Goal: Information Seeking & Learning: Check status

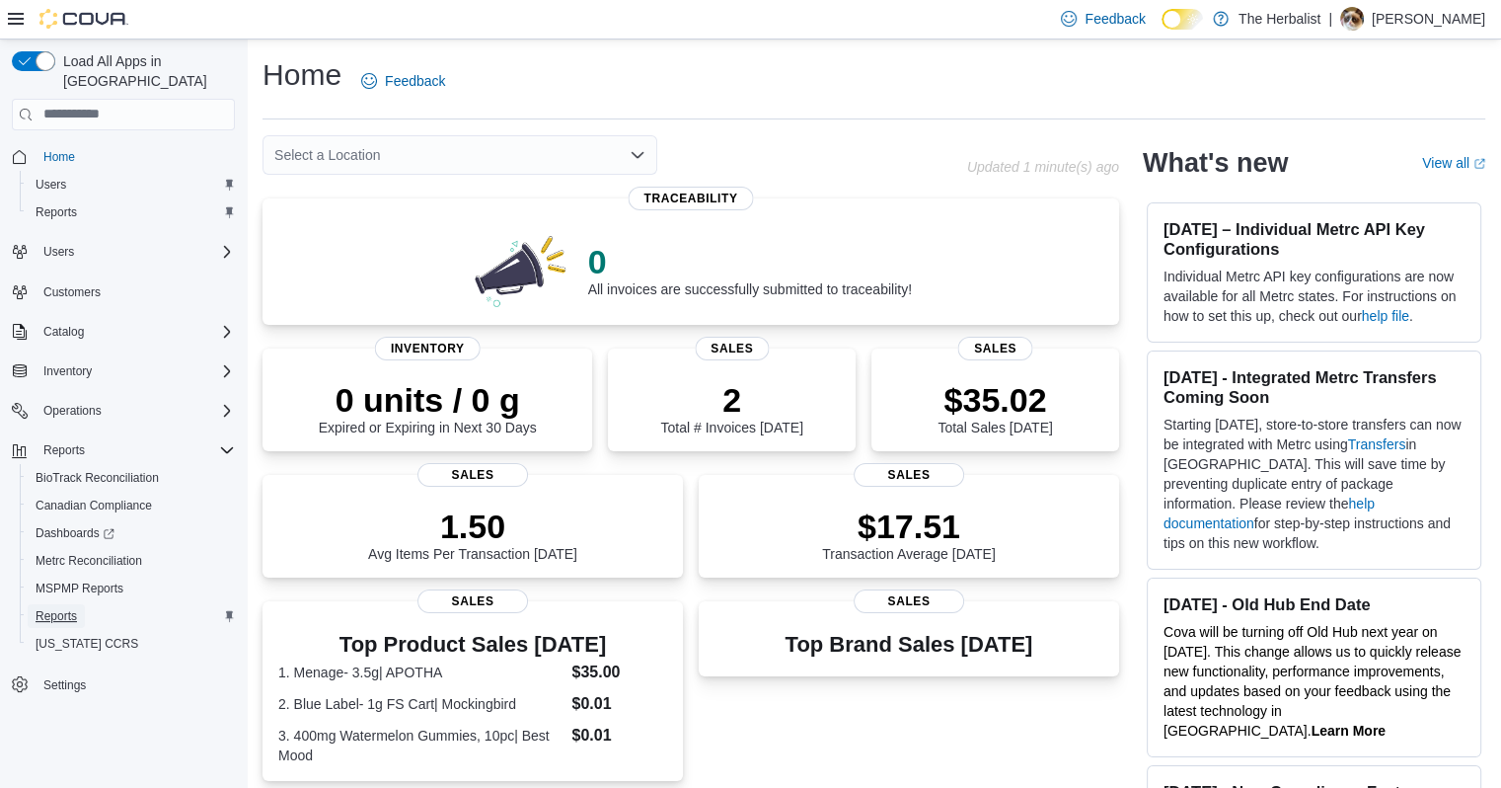
click at [55, 608] on span "Reports" at bounding box center [56, 616] width 41 height 16
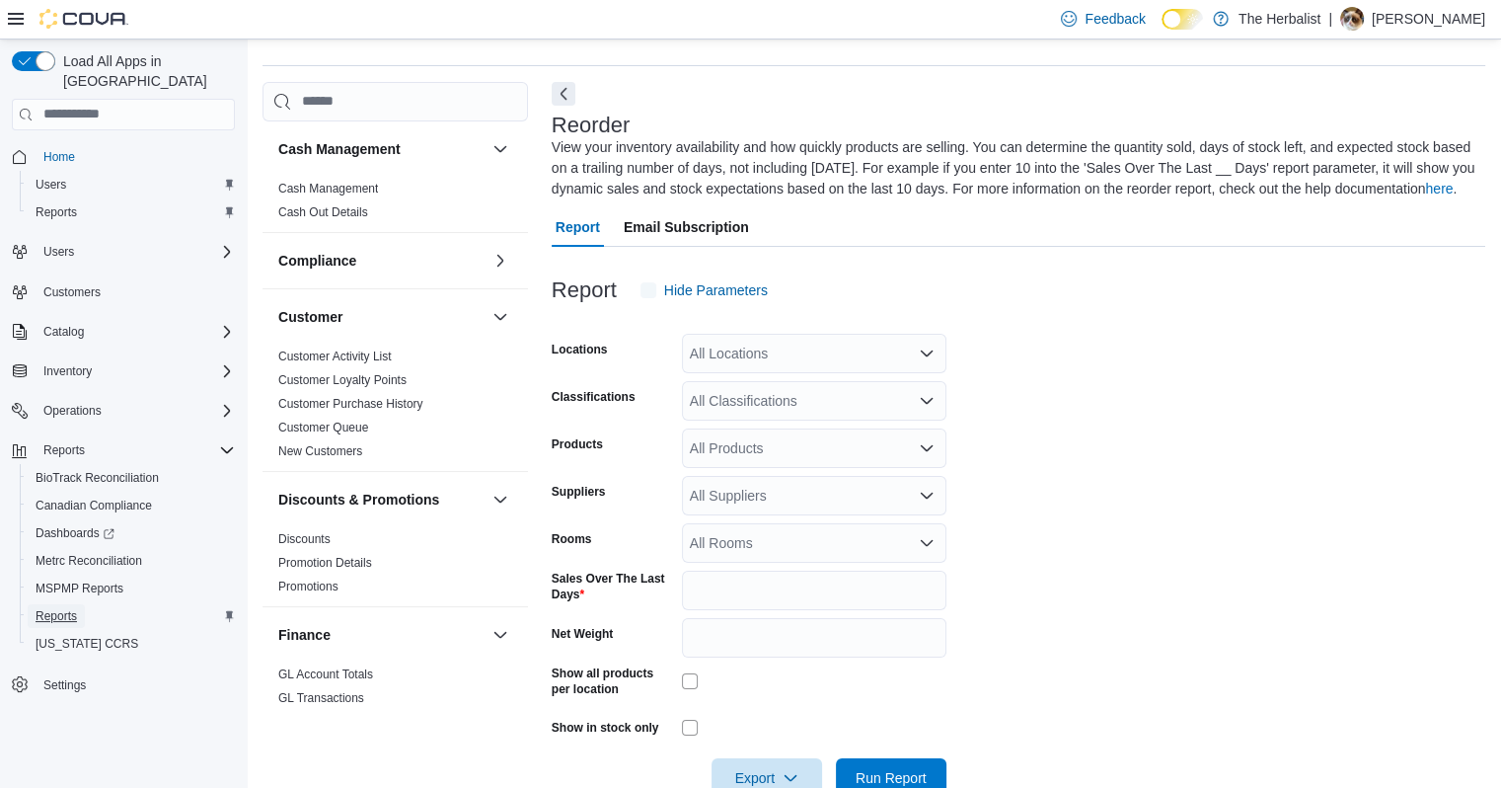
scroll to position [87, 0]
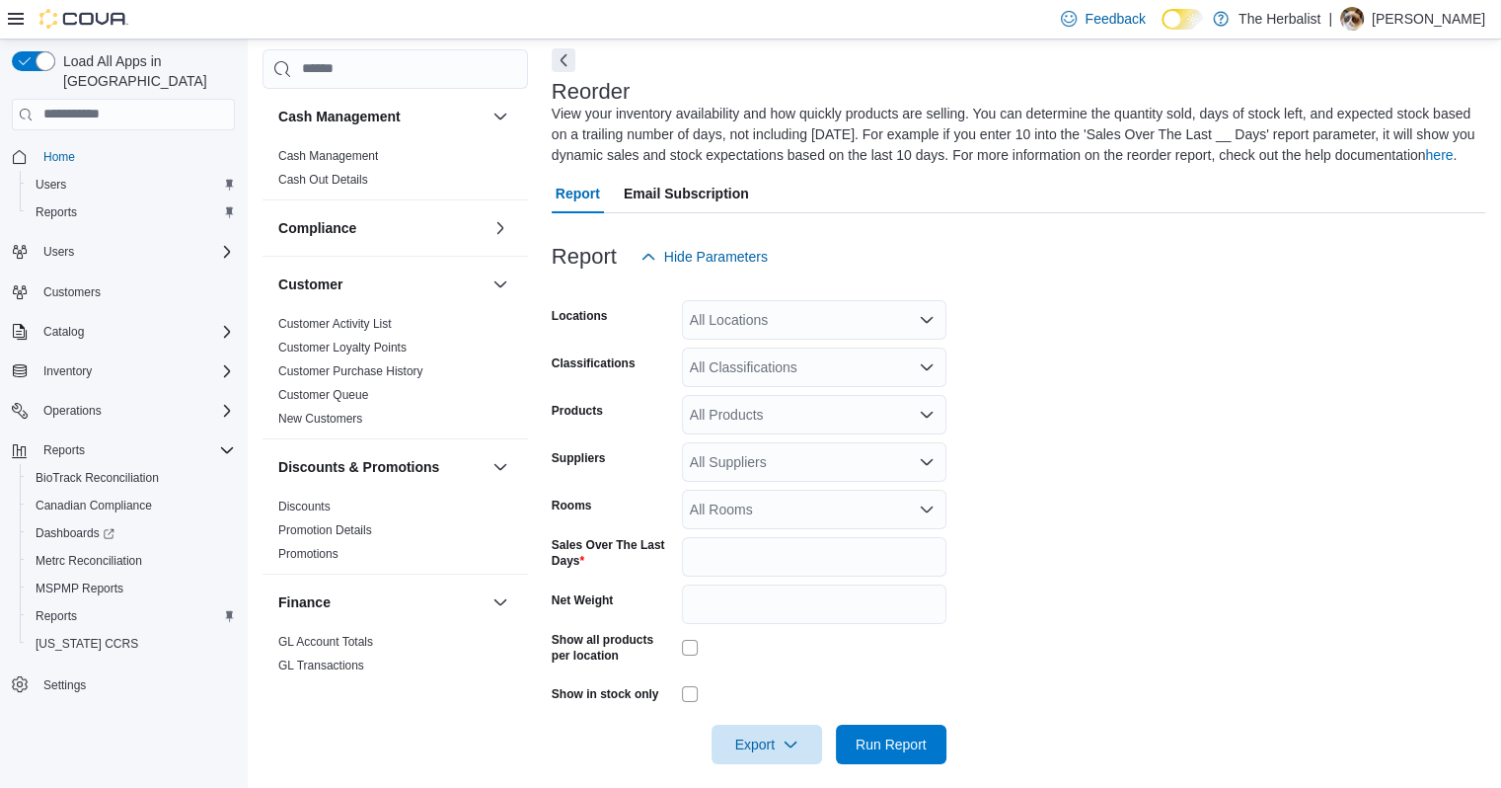
click at [836, 468] on div "All Suppliers" at bounding box center [814, 461] width 265 height 39
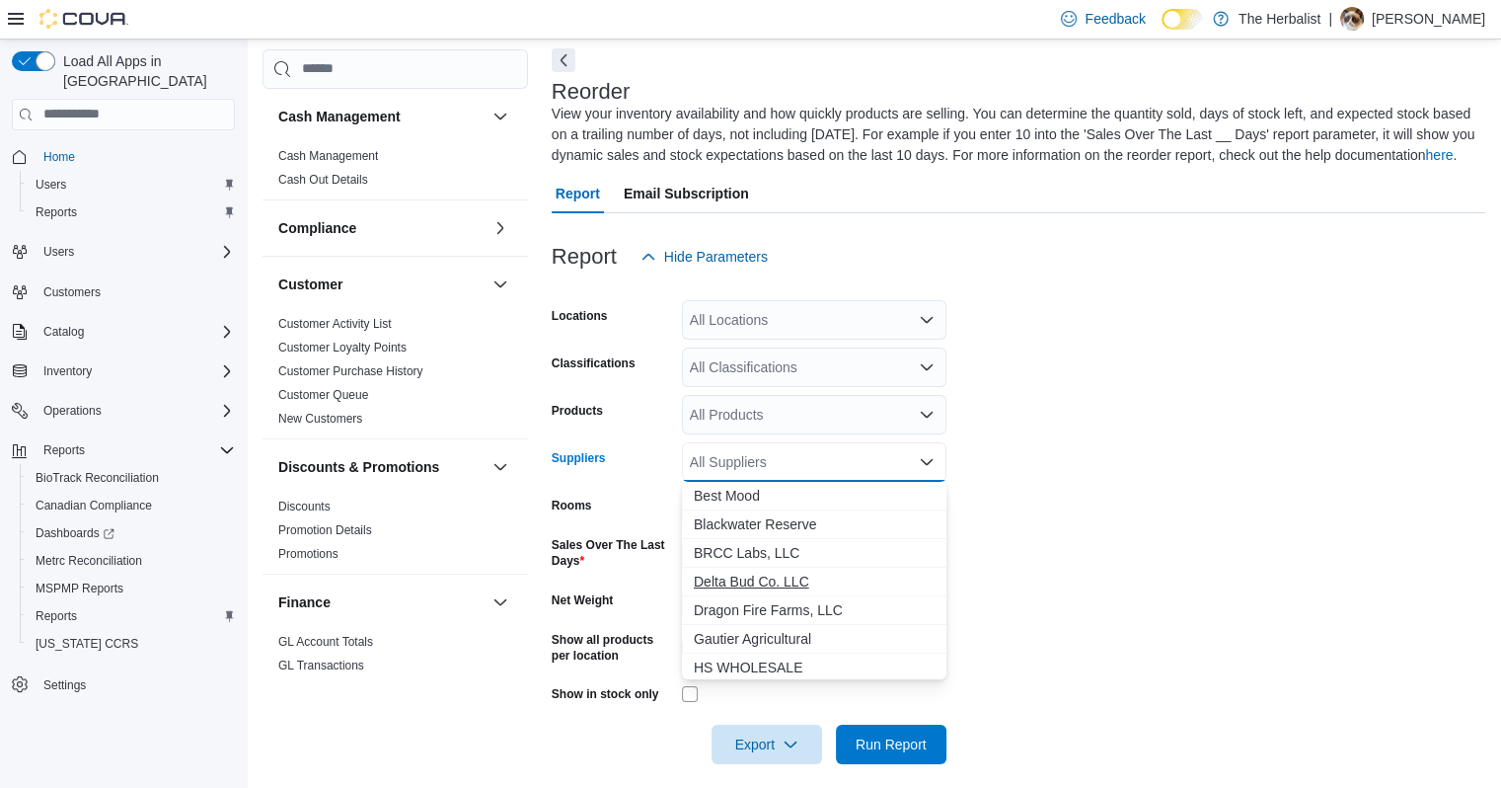
click at [763, 582] on span "Delta Bud Co. LLC" at bounding box center [814, 581] width 241 height 20
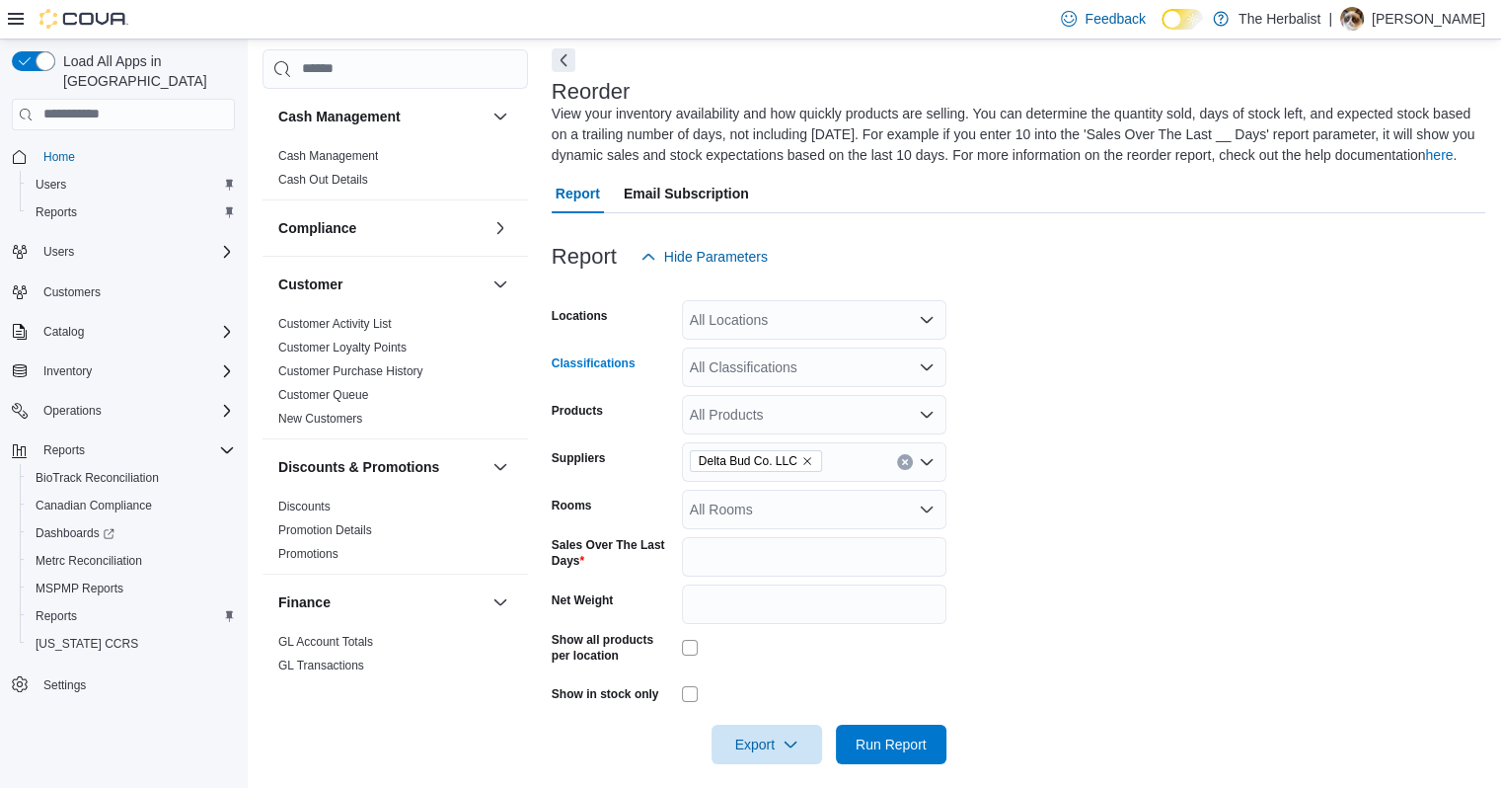
click at [865, 357] on div "All Classifications" at bounding box center [814, 366] width 265 height 39
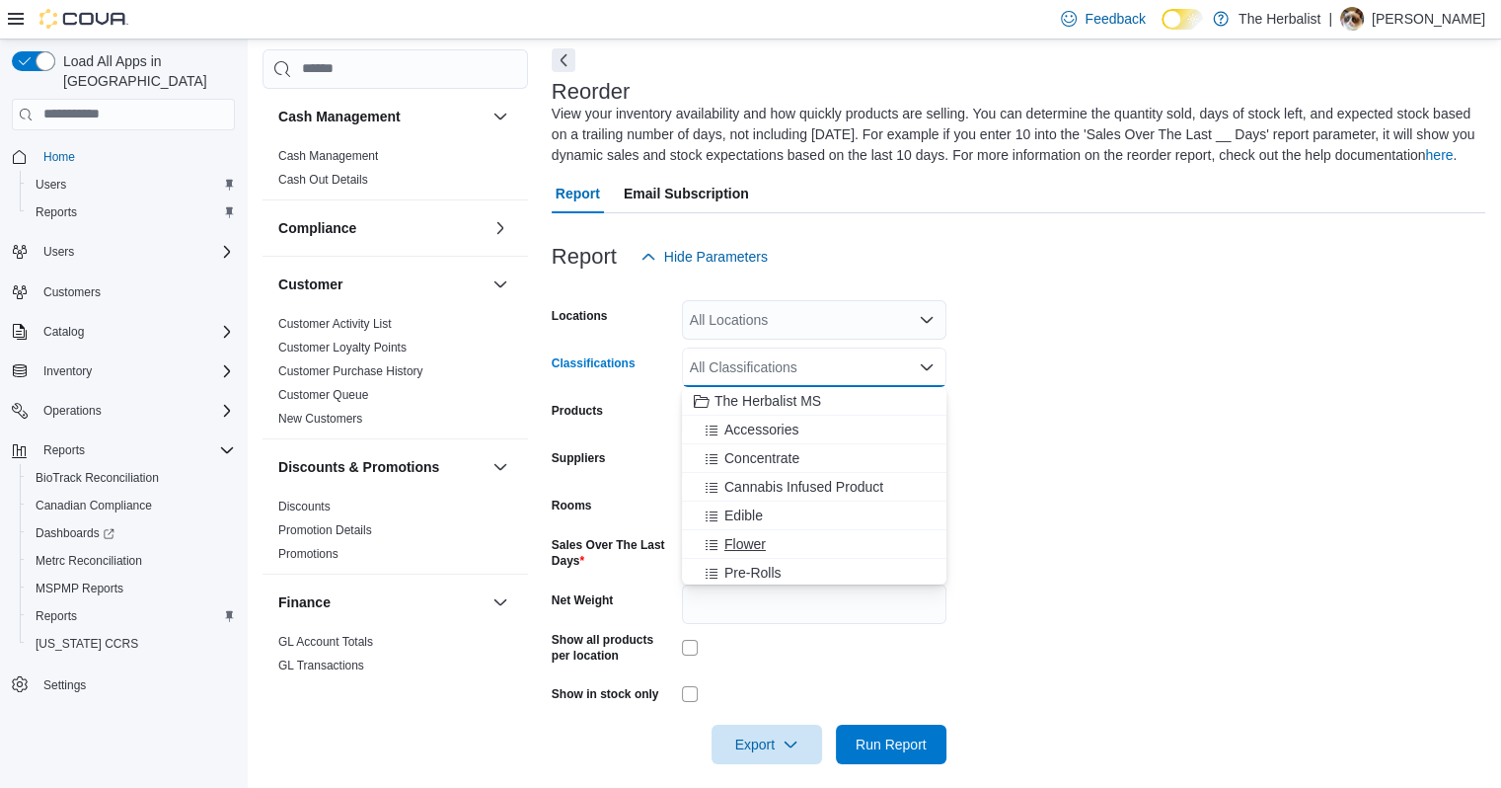
click at [758, 544] on span "Flower" at bounding box center [744, 544] width 41 height 20
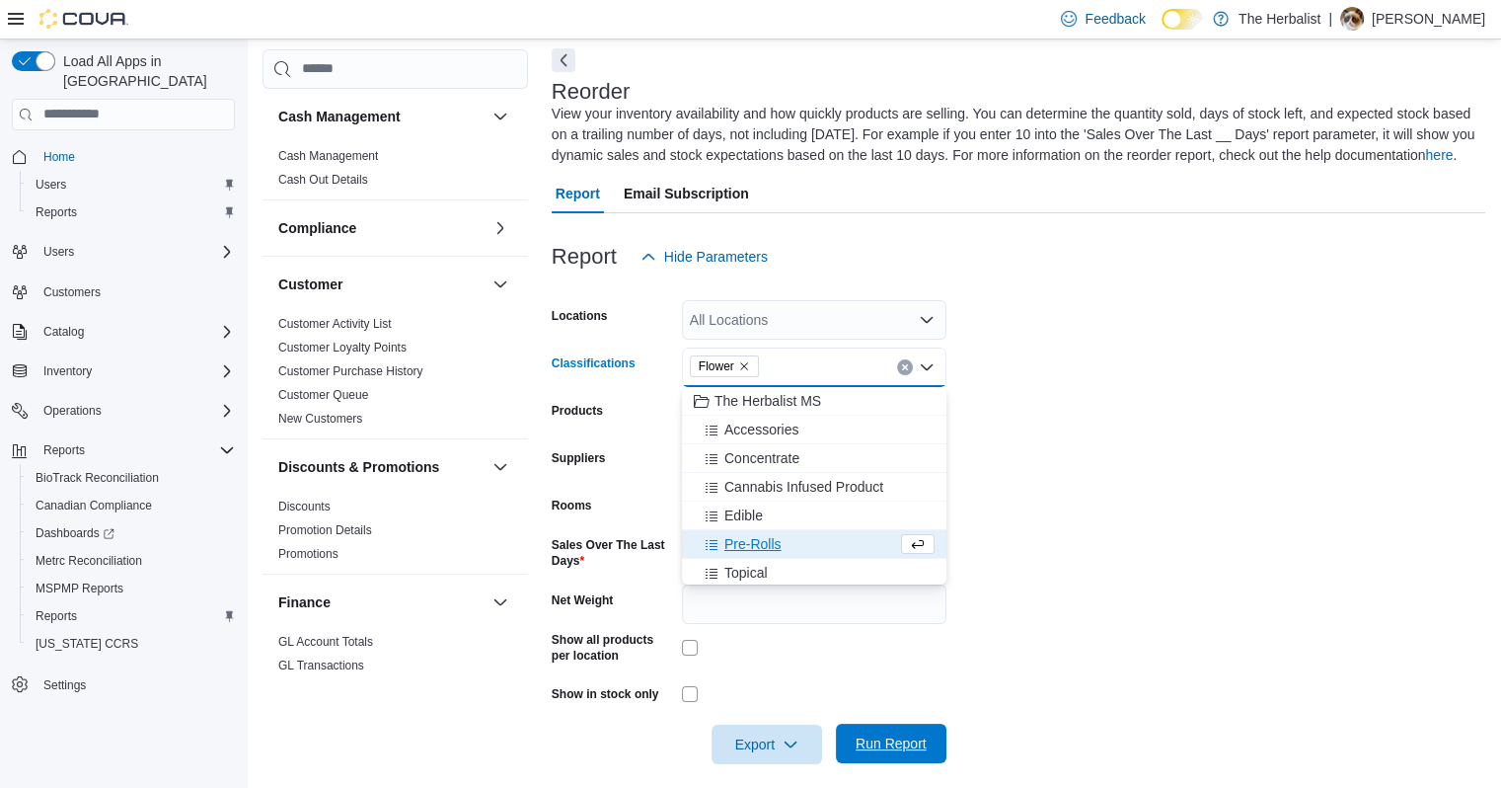
click at [865, 730] on span "Run Report" at bounding box center [891, 742] width 87 height 39
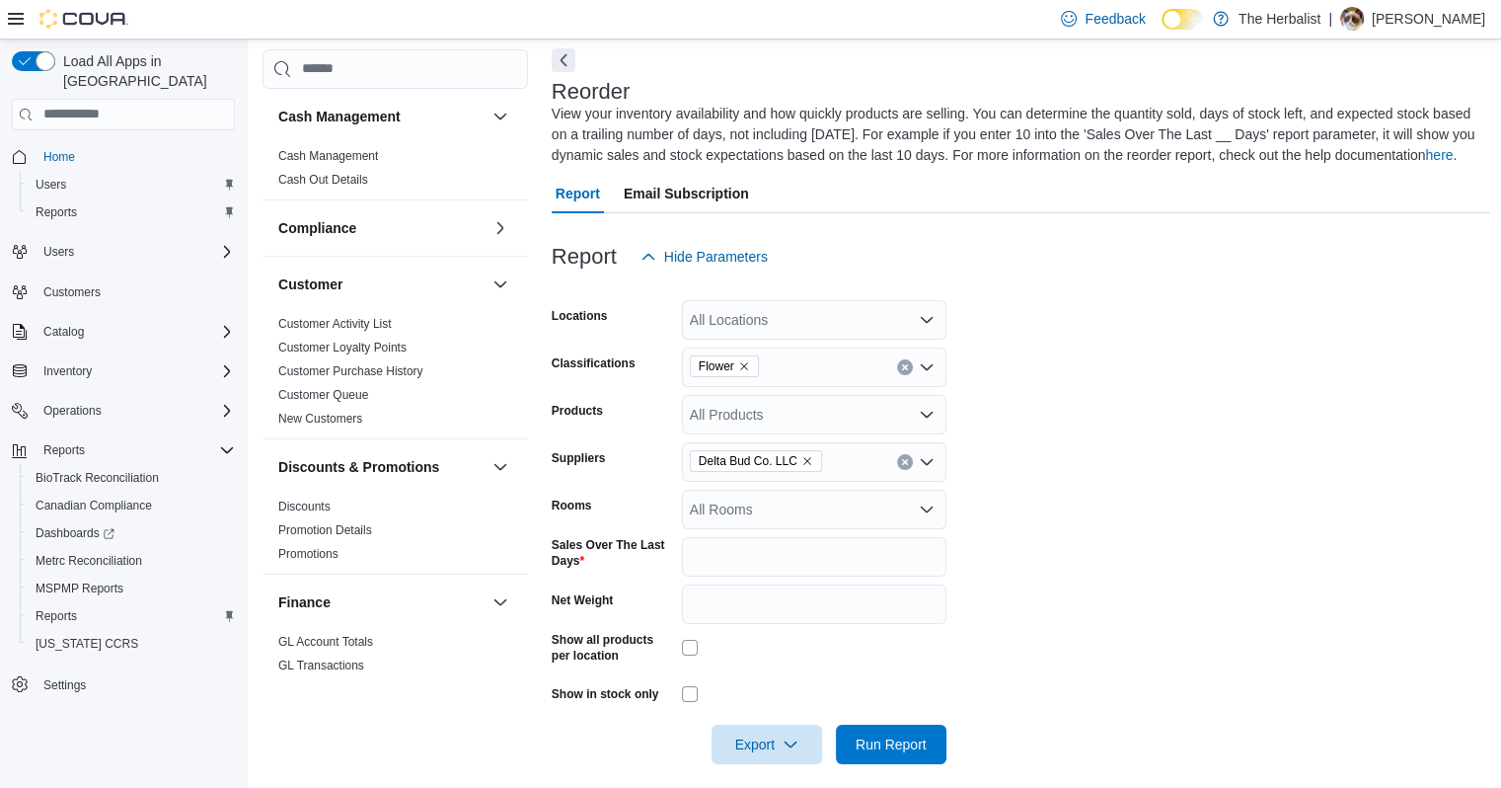
scroll to position [620, 0]
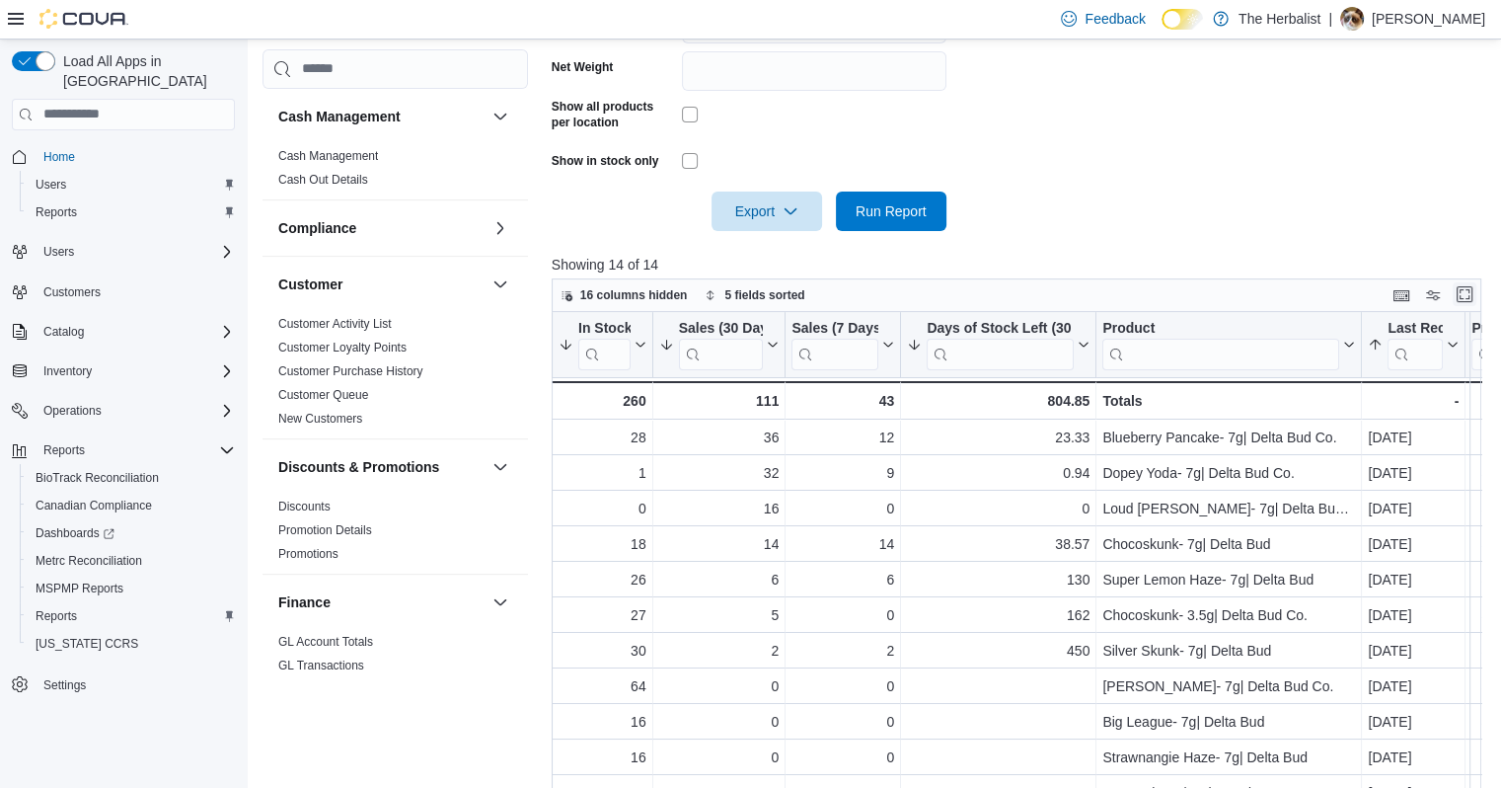
click at [1477, 298] on button "Enter fullscreen" at bounding box center [1465, 294] width 24 height 24
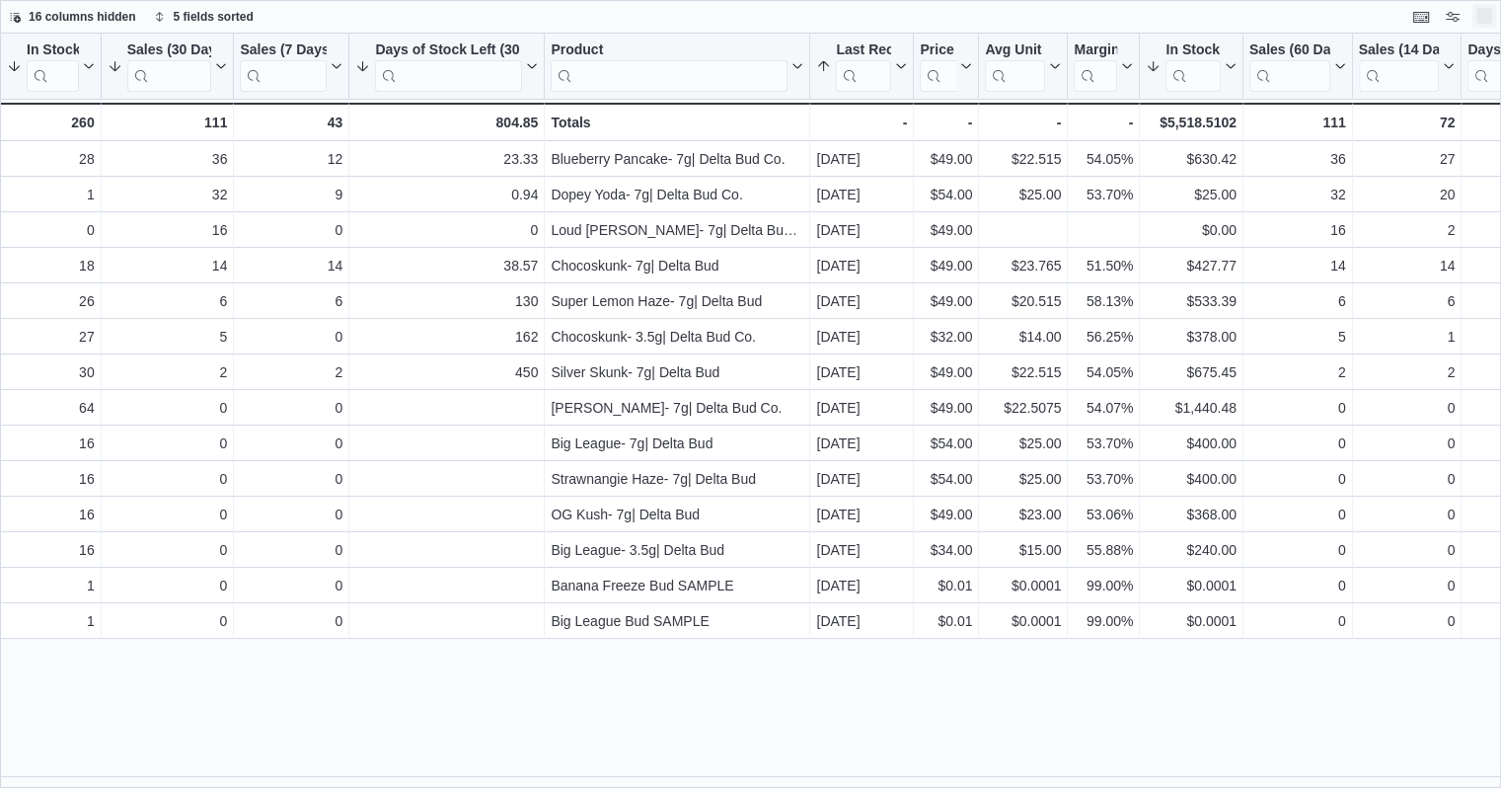
scroll to position [0, 0]
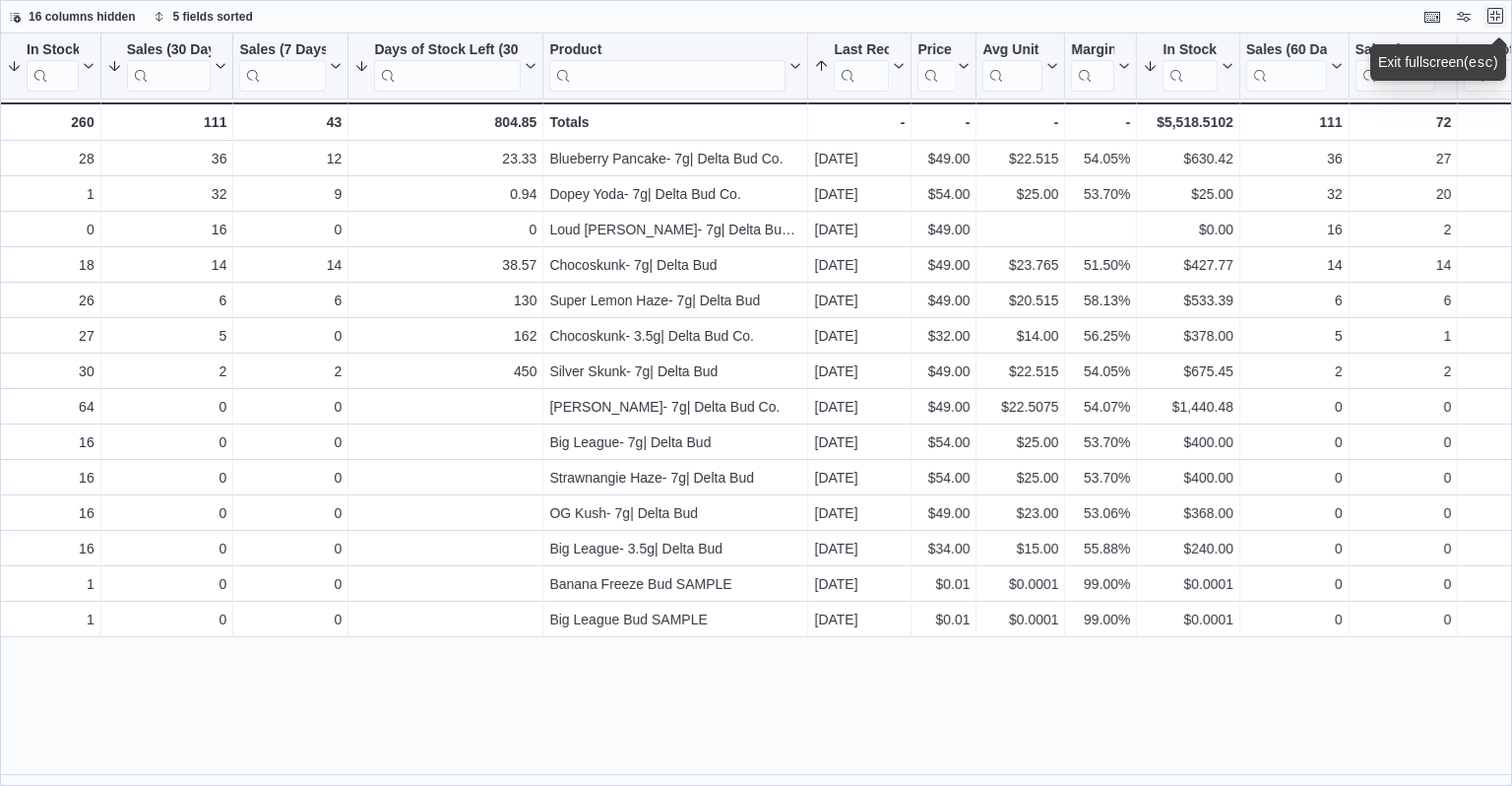
click at [1491, 16] on button "Exit fullscreen" at bounding box center [1495, 16] width 24 height 24
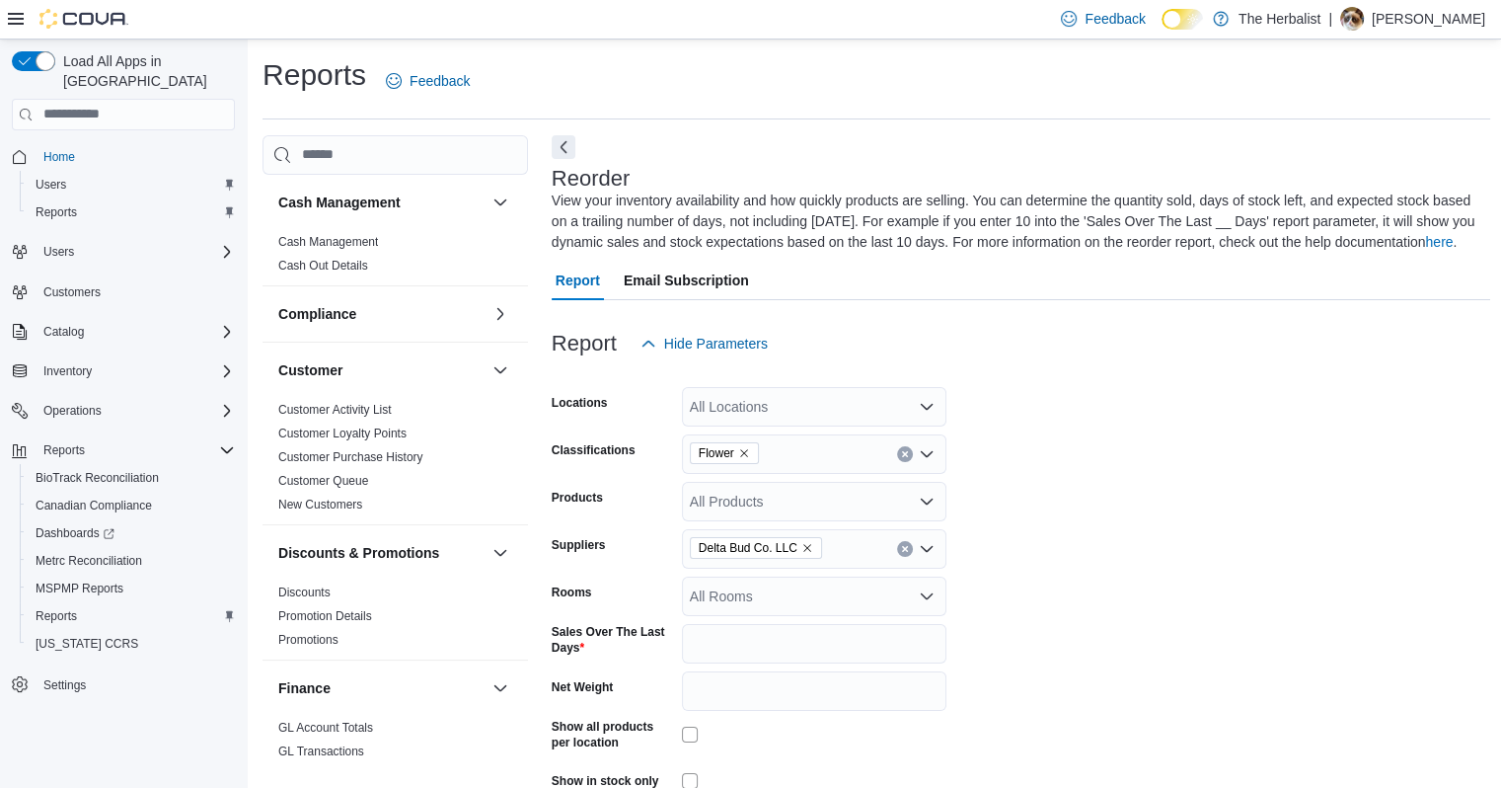
click at [924, 460] on icon "Open list of options" at bounding box center [927, 454] width 16 height 16
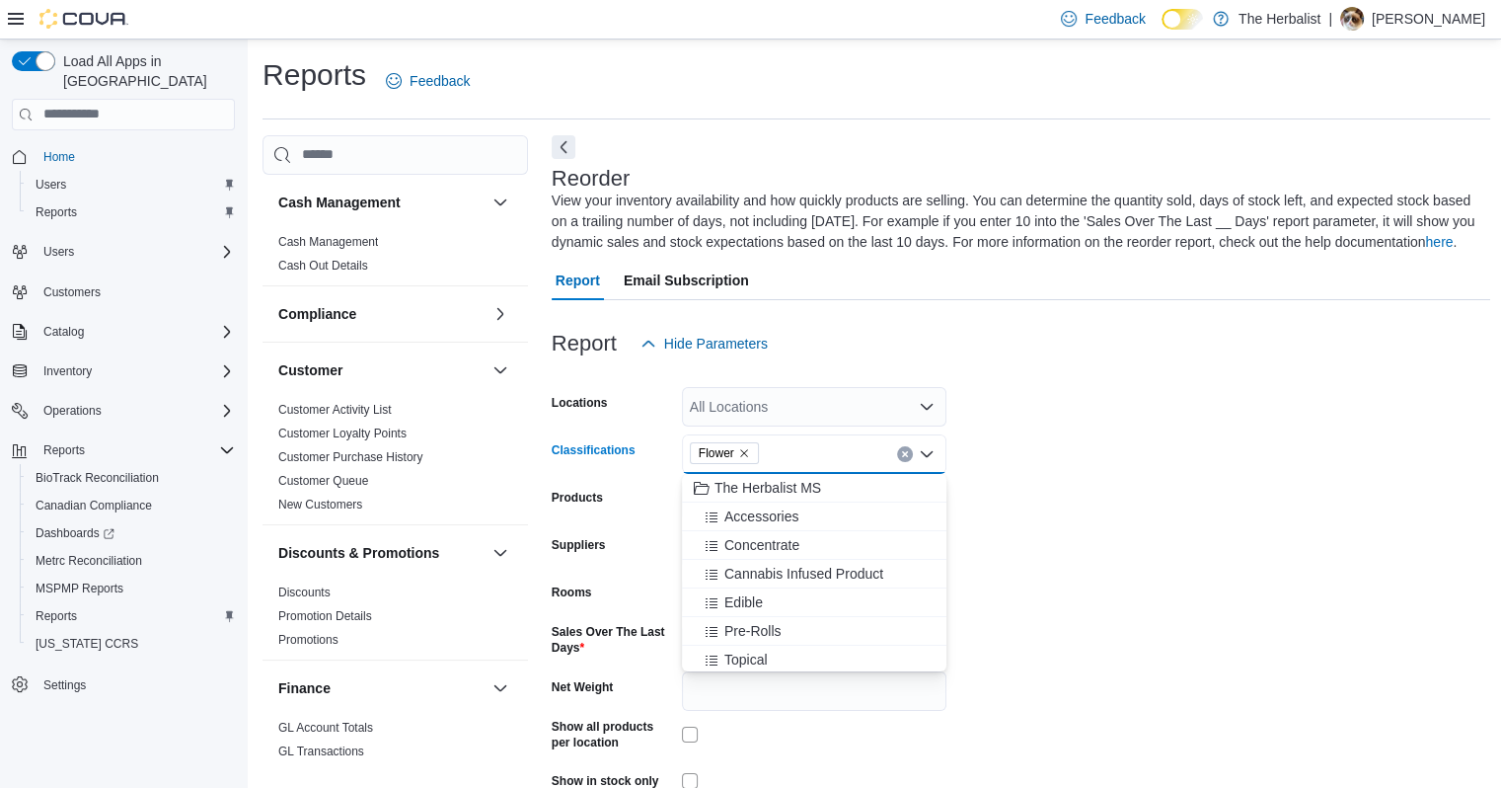
click at [1073, 581] on form "Locations All Locations Classifications Flower Combo box. Selected. Flower. Pre…" at bounding box center [1022, 607] width 940 height 488
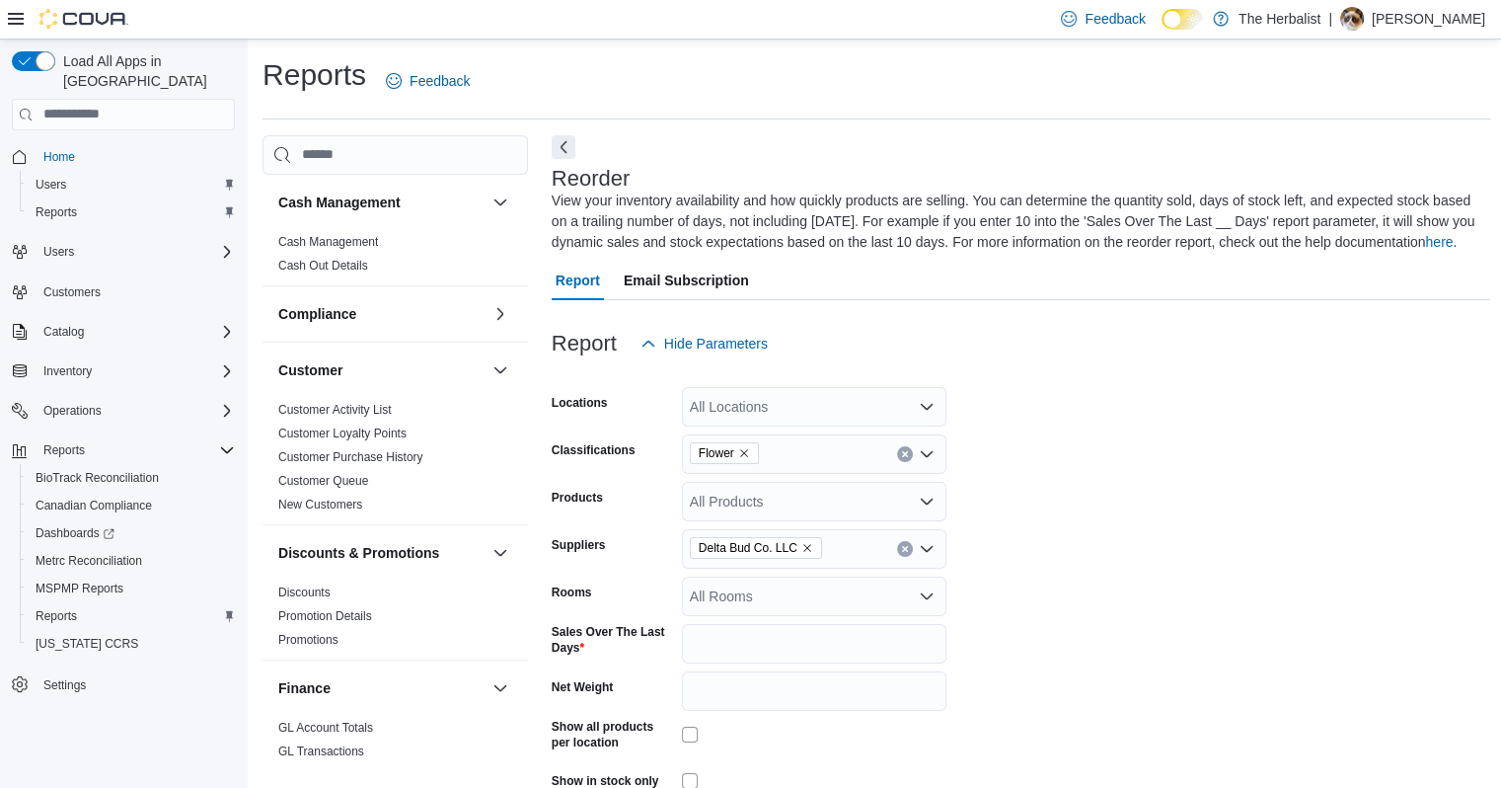
click at [924, 551] on icon "Open list of options" at bounding box center [927, 549] width 16 height 16
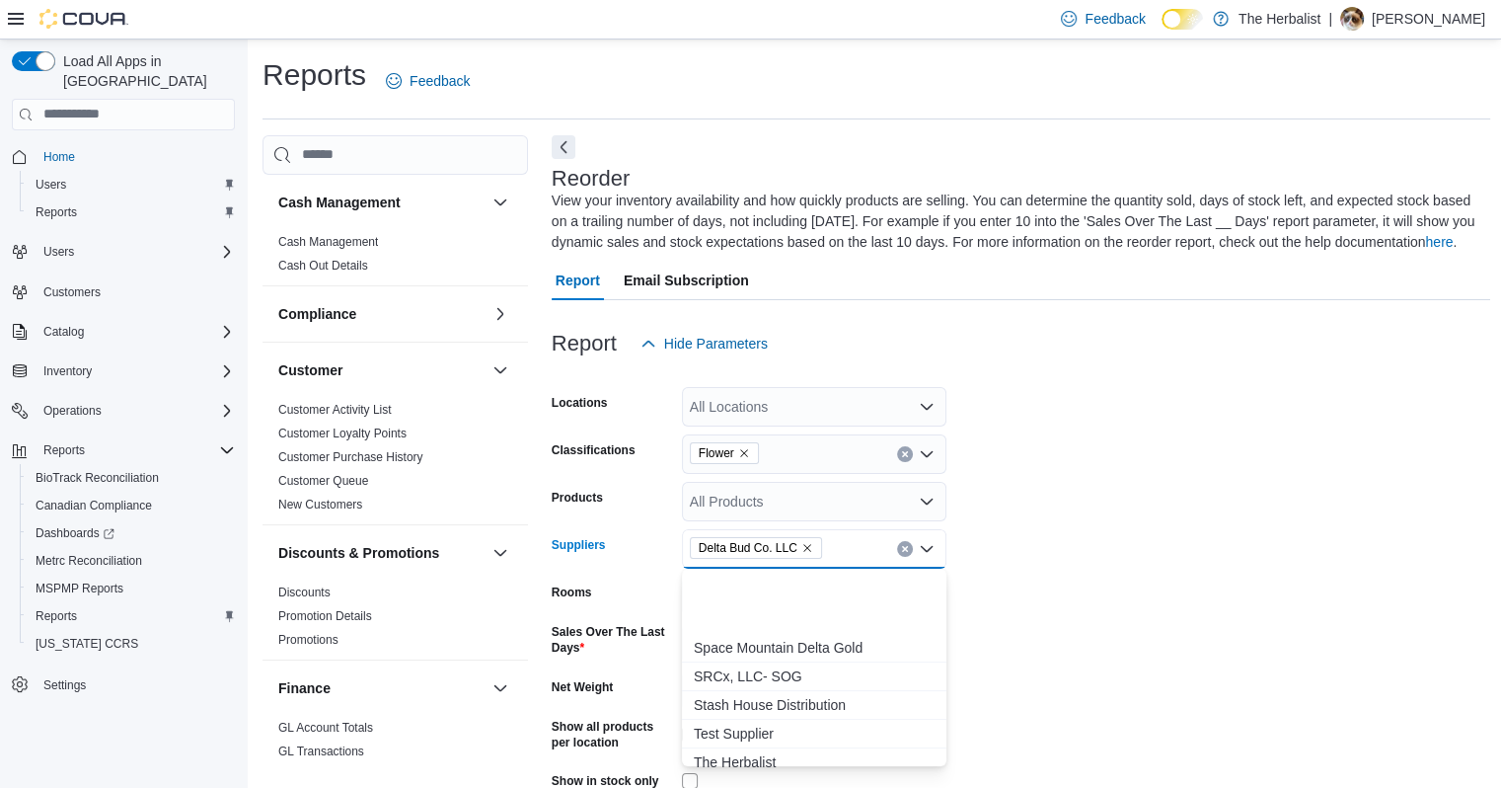
scroll to position [833, 0]
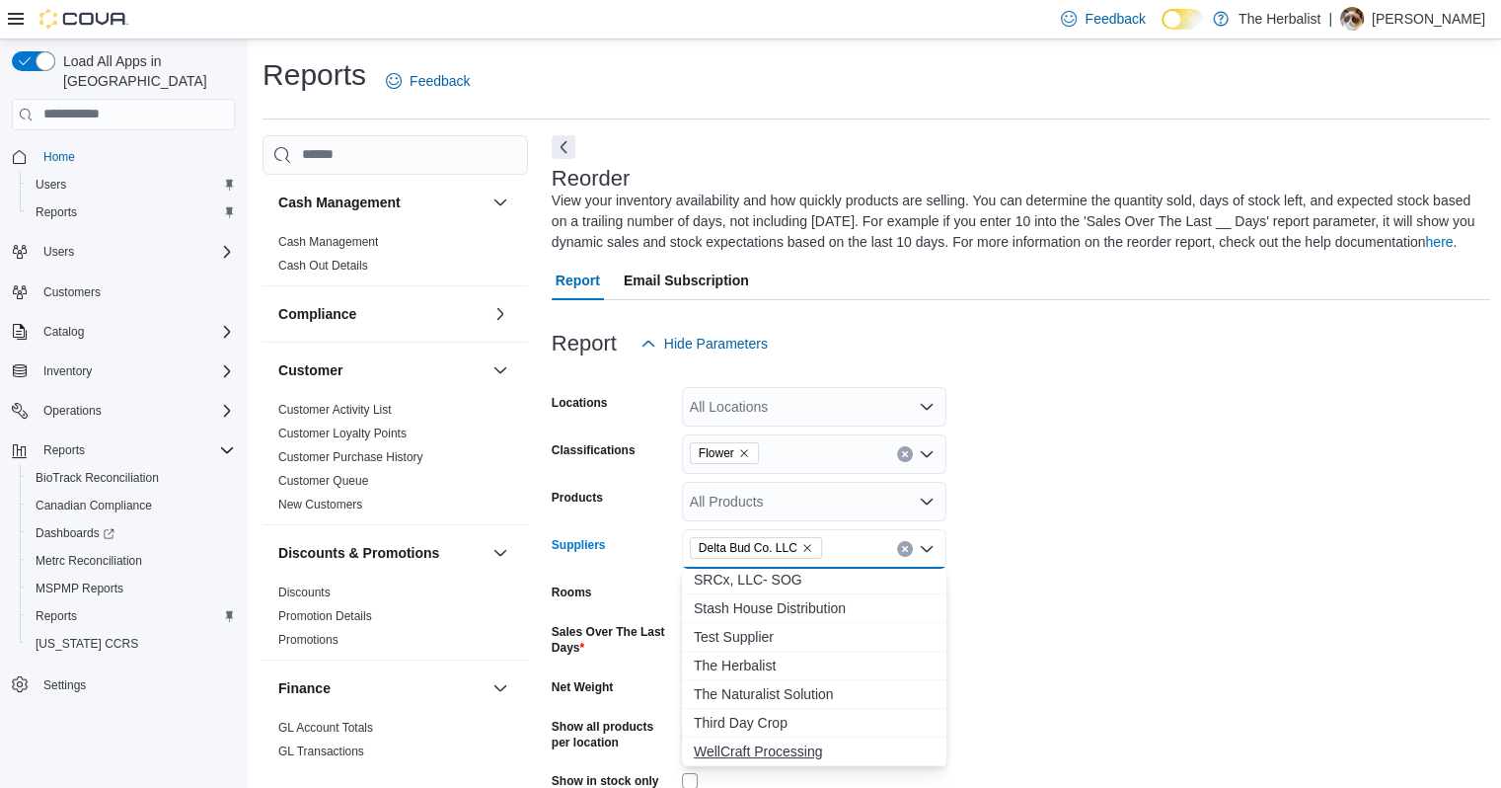
click at [830, 752] on span "WellCraft Processing" at bounding box center [814, 751] width 241 height 20
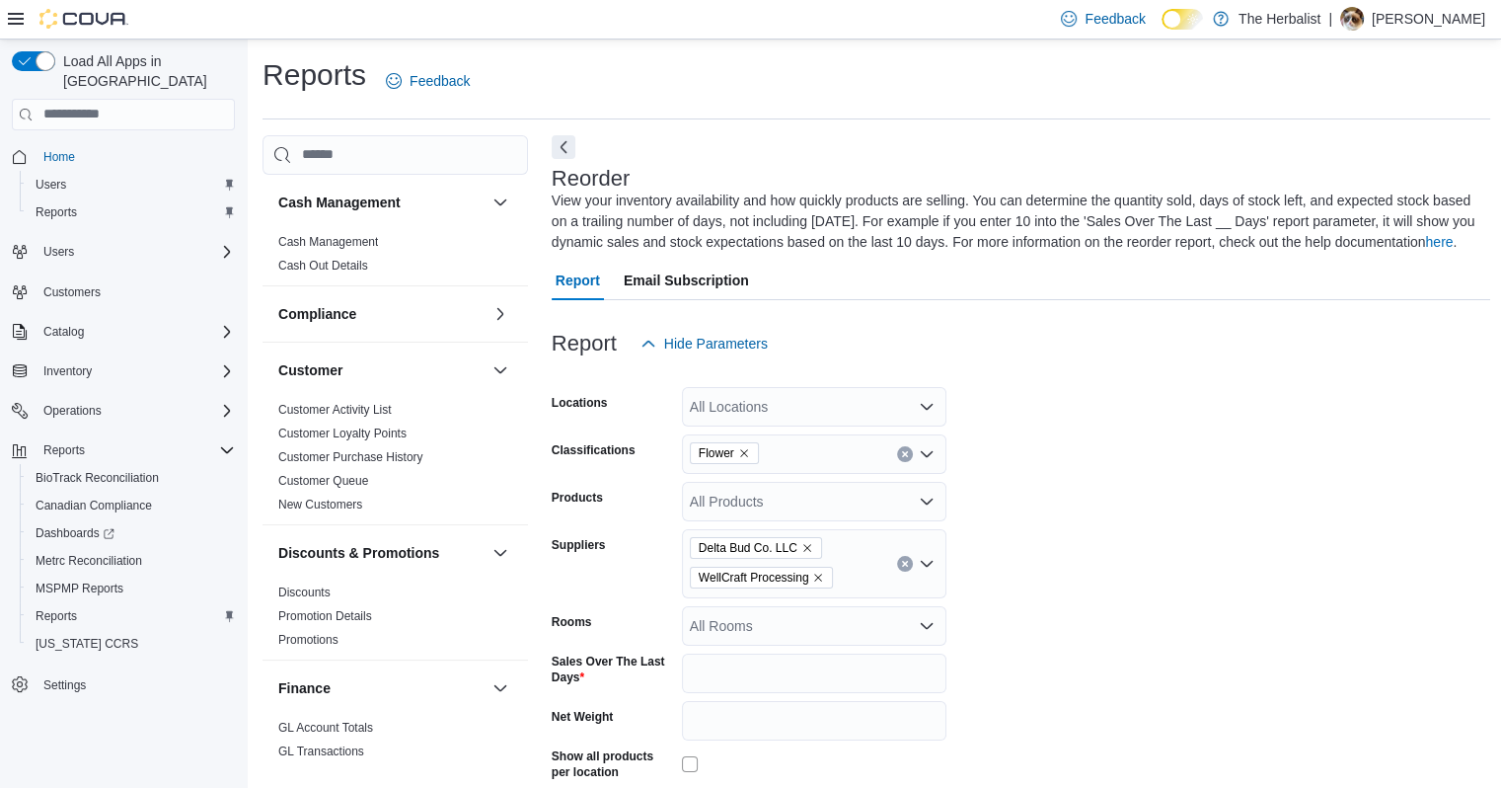
click at [1074, 630] on form "Locations All Locations Classifications Flower Products All Products Suppliers …" at bounding box center [1022, 621] width 940 height 517
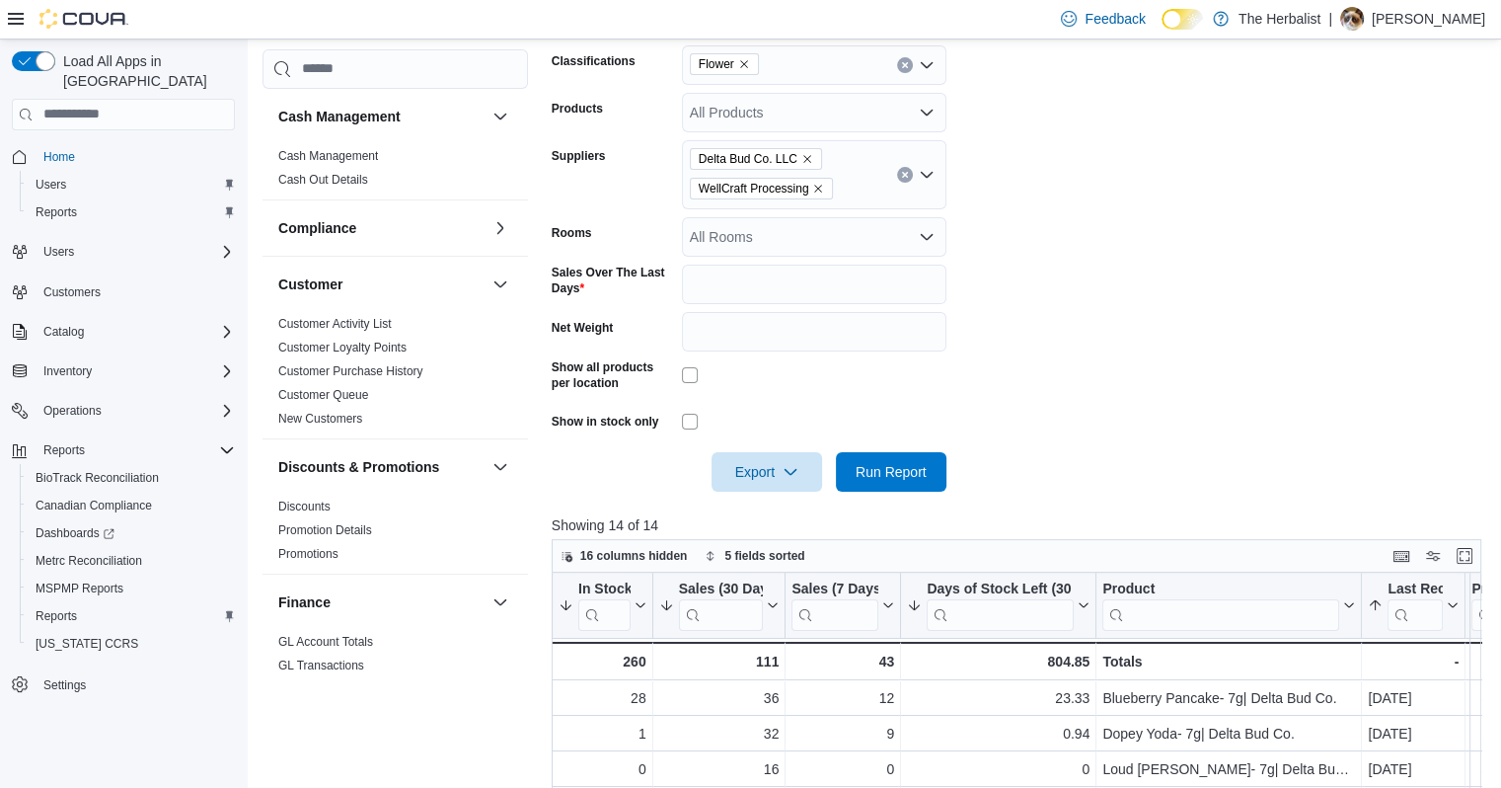
scroll to position [391, 0]
click at [880, 462] on span "Run Report" at bounding box center [891, 469] width 71 height 20
click at [1474, 555] on button "Enter fullscreen" at bounding box center [1465, 553] width 24 height 24
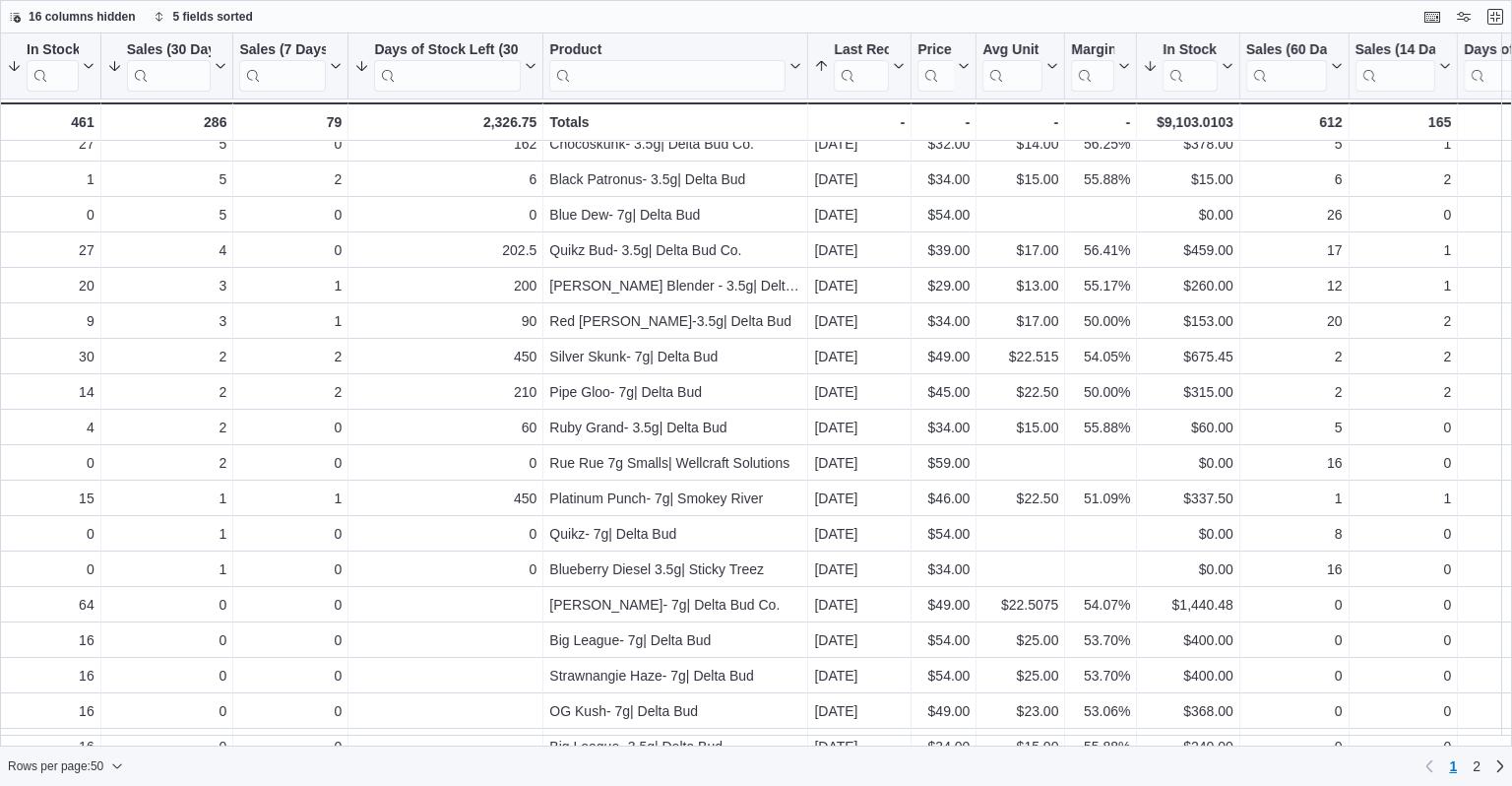
scroll to position [575, 0]
